Goal: Find contact information: Find contact information

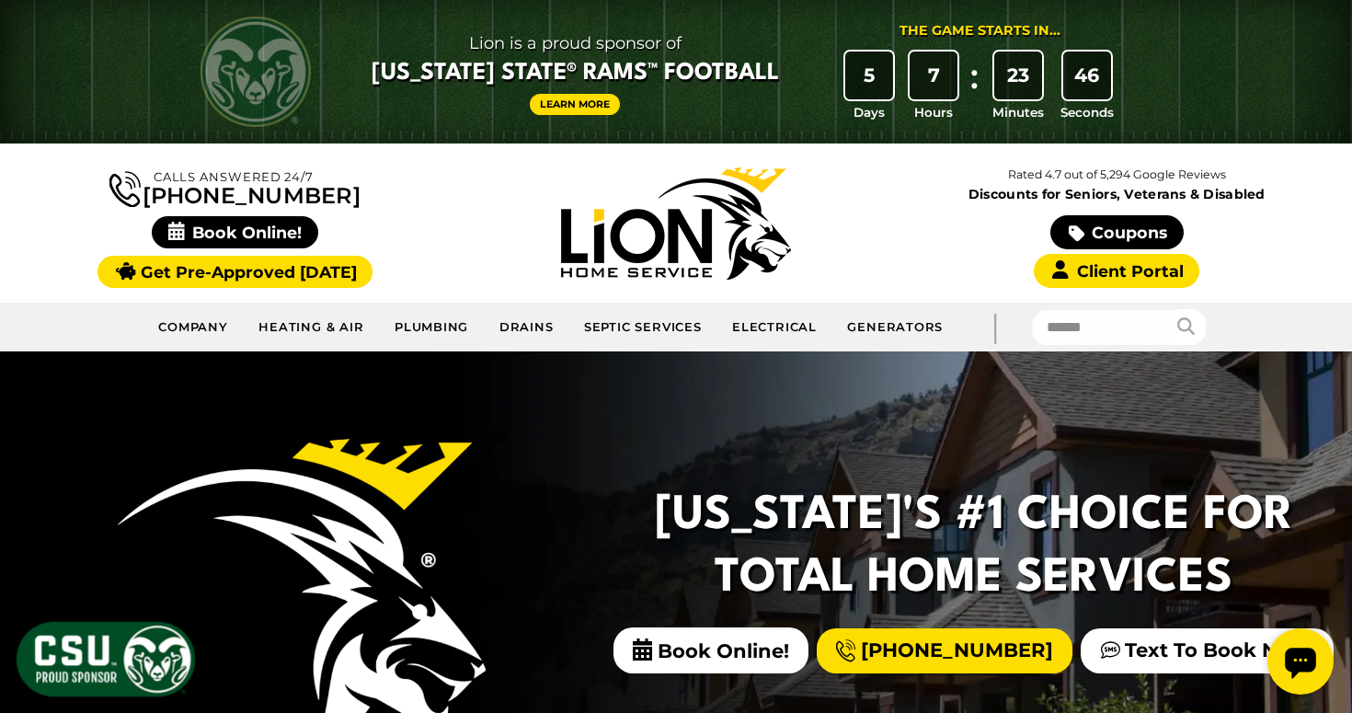
drag, startPoint x: 381, startPoint y: 193, endPoint x: 231, endPoint y: 202, distance: 150.2
click at [231, 202] on div "Calls Answered 24/7 (970) 239-3802" at bounding box center [235, 223] width 441 height 122
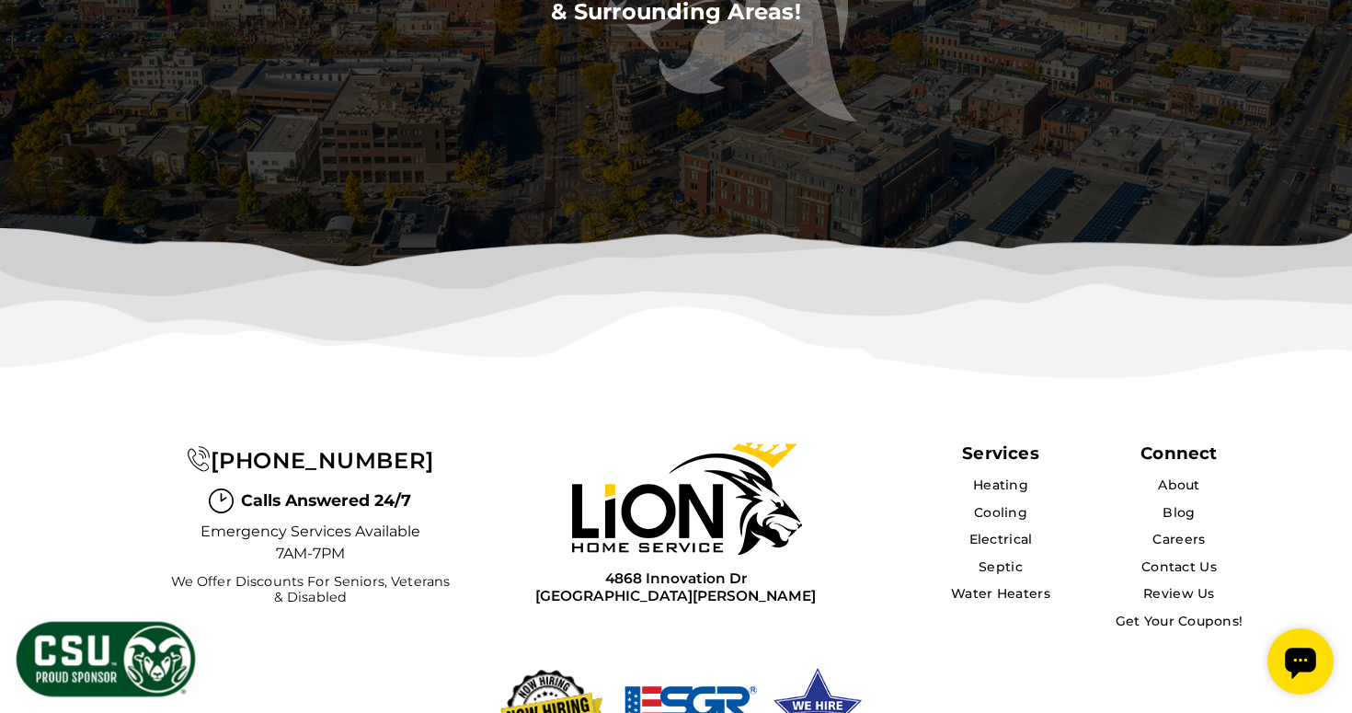
scroll to position [5826, 0]
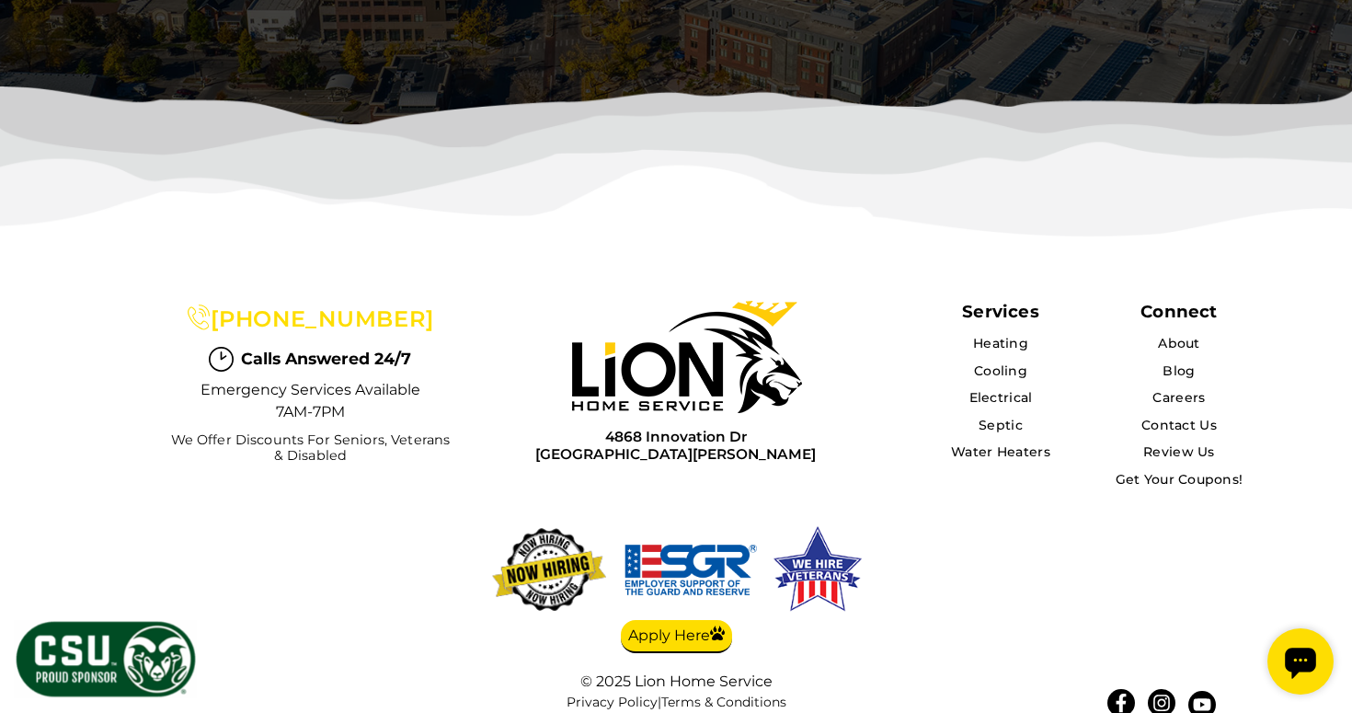
drag, startPoint x: 432, startPoint y: 281, endPoint x: 241, endPoint y: 281, distance: 191.4
click at [241, 301] on div "(970) 239-3802" at bounding box center [311, 318] width 290 height 35
copy span "(970) 239-3802"
